Goal: Find specific fact: Find specific page/section

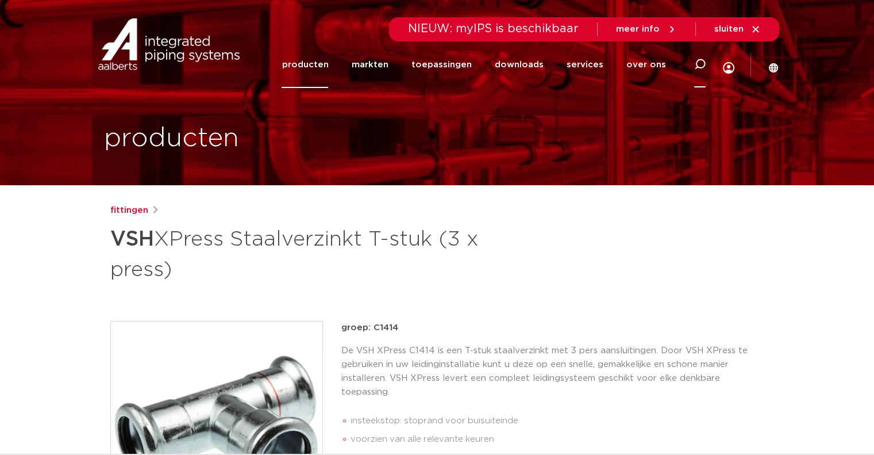
click at [719, 63] on div at bounding box center [700, 64] width 46 height 47
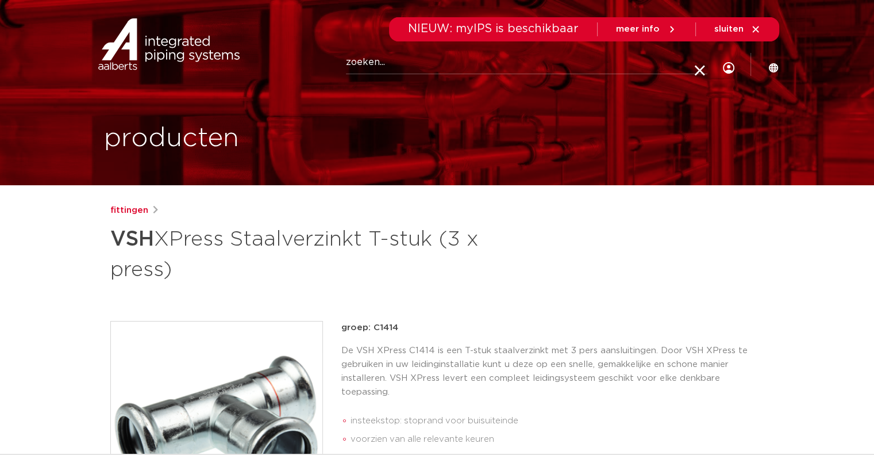
paste input "6208048"
type input "6208048"
click button "Zoeken" at bounding box center [0, 0] width 0 height 0
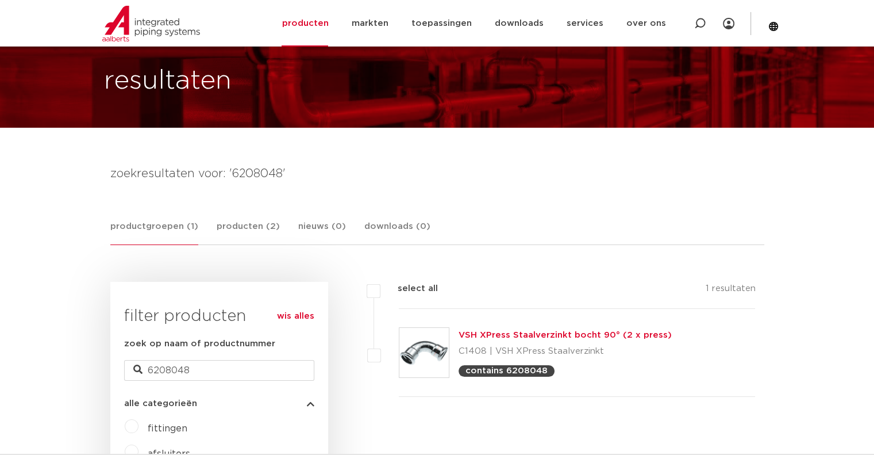
click at [429, 356] on img at bounding box center [424, 352] width 49 height 49
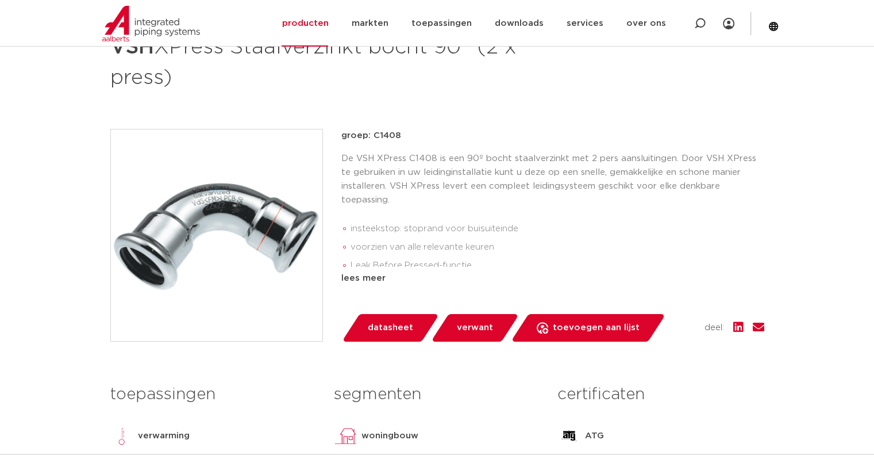
click at [231, 254] on img at bounding box center [217, 235] width 212 height 212
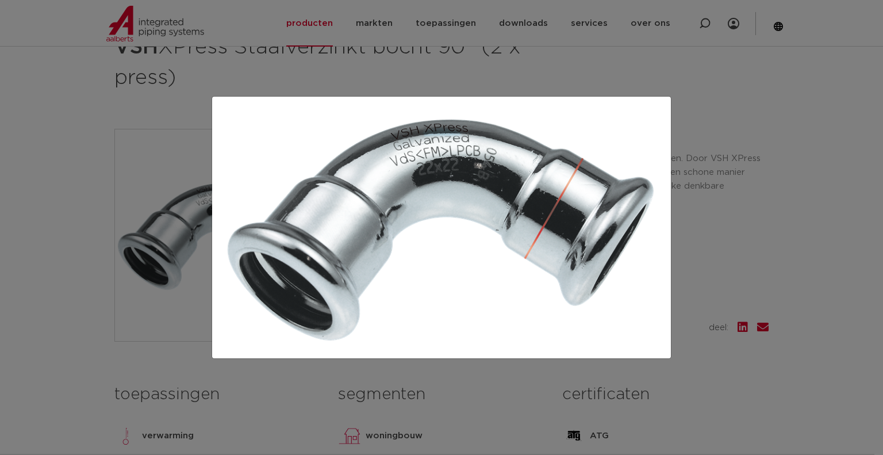
click at [159, 124] on div at bounding box center [441, 227] width 883 height 455
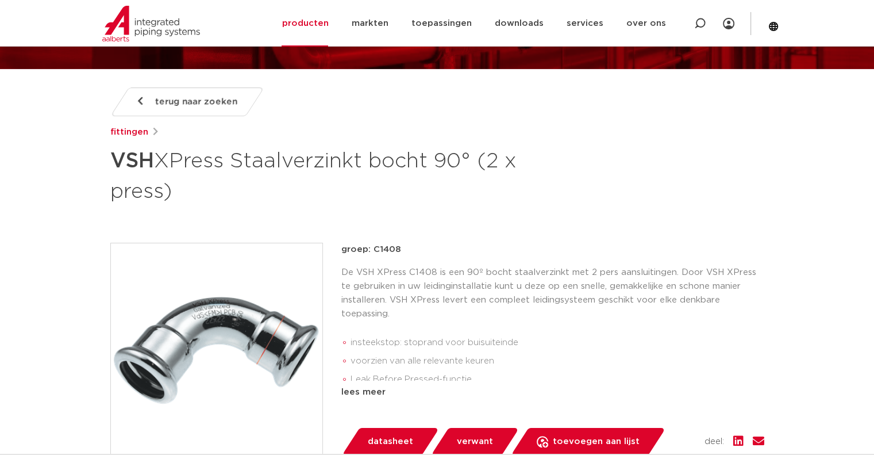
scroll to position [115, 0]
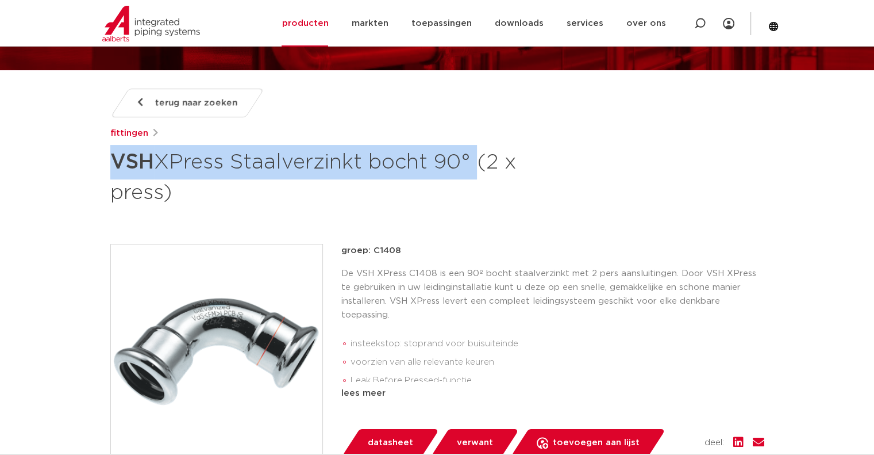
drag, startPoint x: 455, startPoint y: 154, endPoint x: 113, endPoint y: 158, distance: 342.7
click at [112, 158] on h1 "VSH XPress Staalverzinkt bocht 90° (2 x press)" at bounding box center [326, 176] width 432 height 62
copy h1 "VSH XPress Staalverzinkt bocht 90°"
